Goal: Task Accomplishment & Management: Use online tool/utility

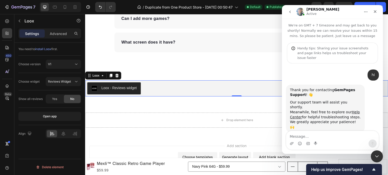
scroll to position [1, 0]
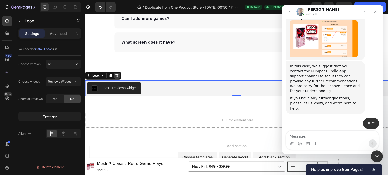
click at [114, 74] on div at bounding box center [117, 76] width 6 height 6
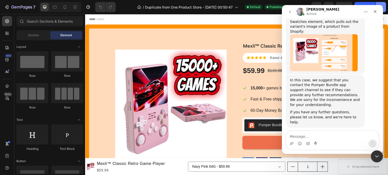
scroll to position [526, 0]
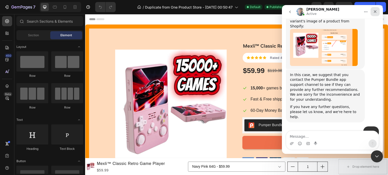
click at [375, 11] on icon "Close" at bounding box center [375, 11] width 3 height 3
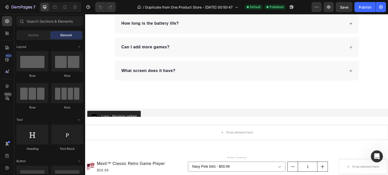
scroll to position [1792, 0]
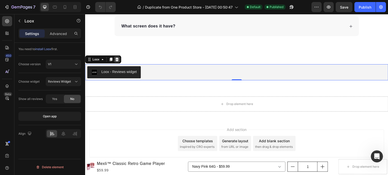
click at [117, 59] on icon at bounding box center [117, 60] width 4 height 4
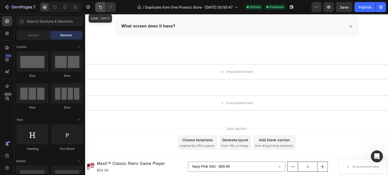
click at [99, 9] on icon "Undo/Redo" at bounding box center [100, 7] width 5 height 5
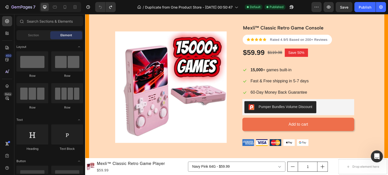
scroll to position [31, 0]
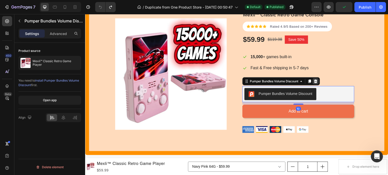
click at [317, 81] on icon at bounding box center [315, 82] width 3 height 4
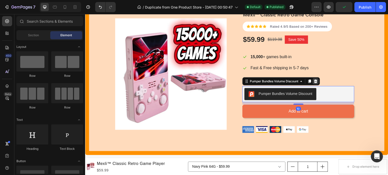
scroll to position [24, 0]
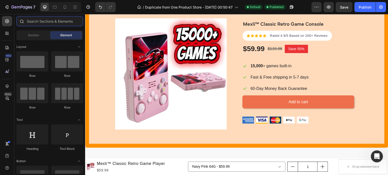
click at [43, 21] on input "text" at bounding box center [49, 21] width 67 height 10
click at [5, 35] on icon at bounding box center [7, 33] width 5 height 5
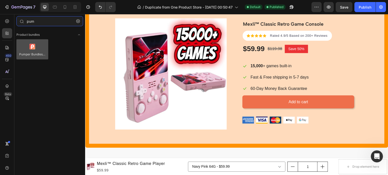
type input "pum"
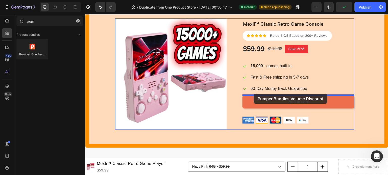
drag, startPoint x: 115, startPoint y: 61, endPoint x: 254, endPoint y: 94, distance: 142.5
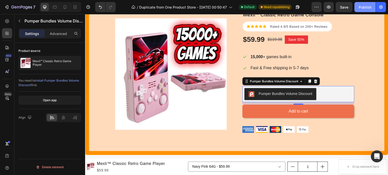
click at [364, 8] on div "Publish" at bounding box center [365, 7] width 13 height 5
